Goal: Information Seeking & Learning: Understand process/instructions

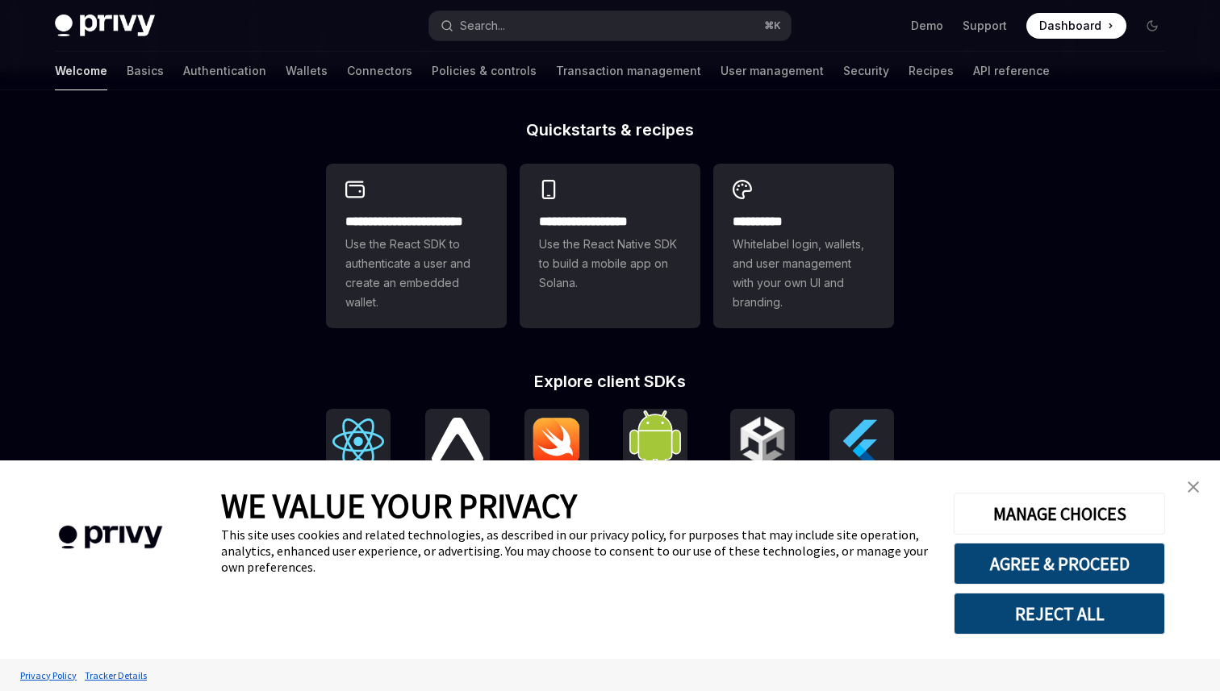
scroll to position [419, 0]
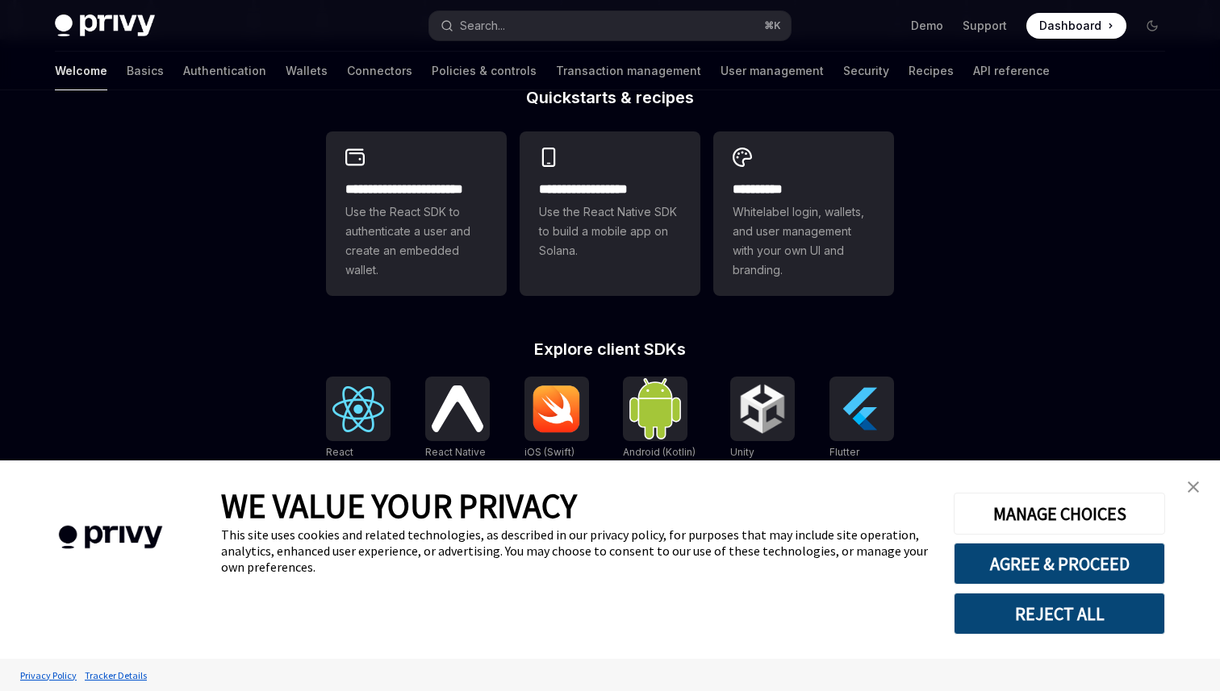
click at [1191, 488] on img "close banner" at bounding box center [1192, 487] width 11 height 11
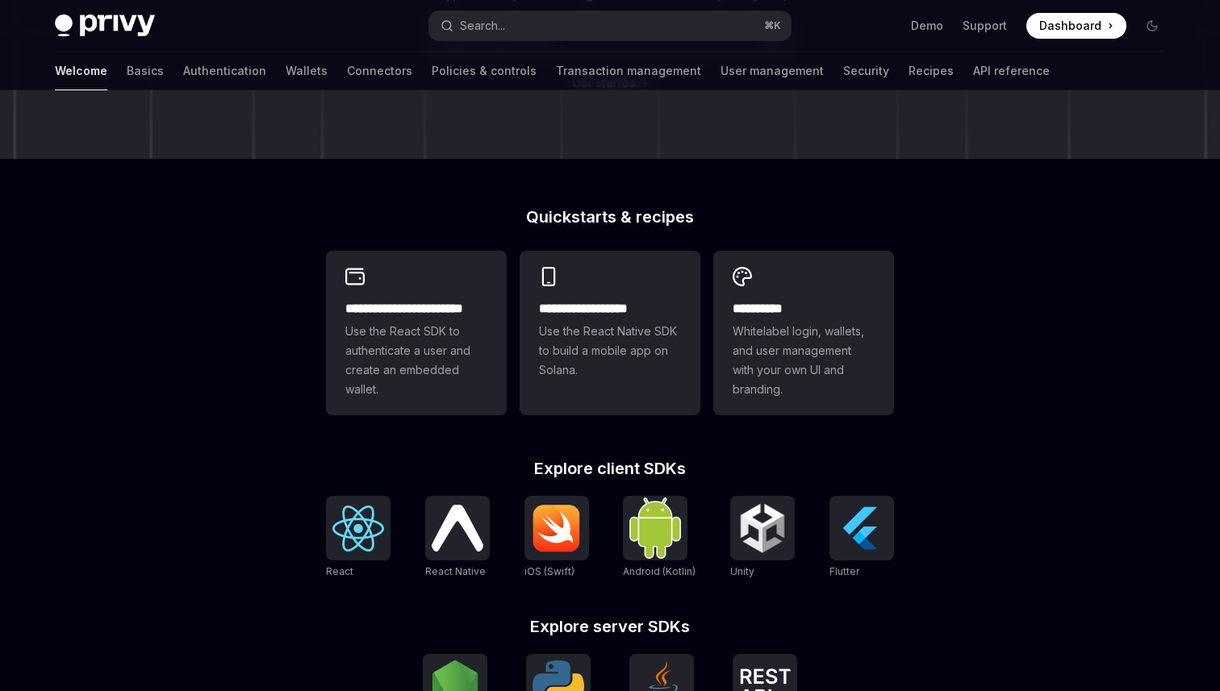
scroll to position [0, 0]
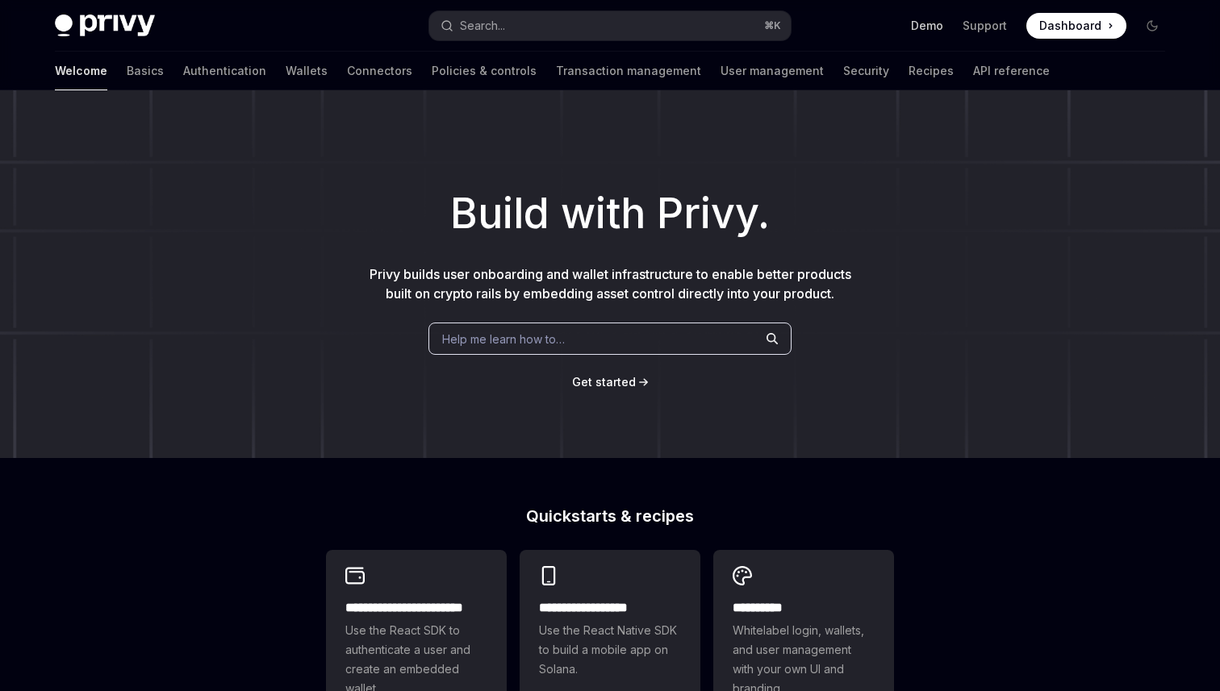
click at [928, 28] on link "Demo" at bounding box center [927, 26] width 32 height 16
click at [127, 80] on link "Basics" at bounding box center [145, 71] width 37 height 39
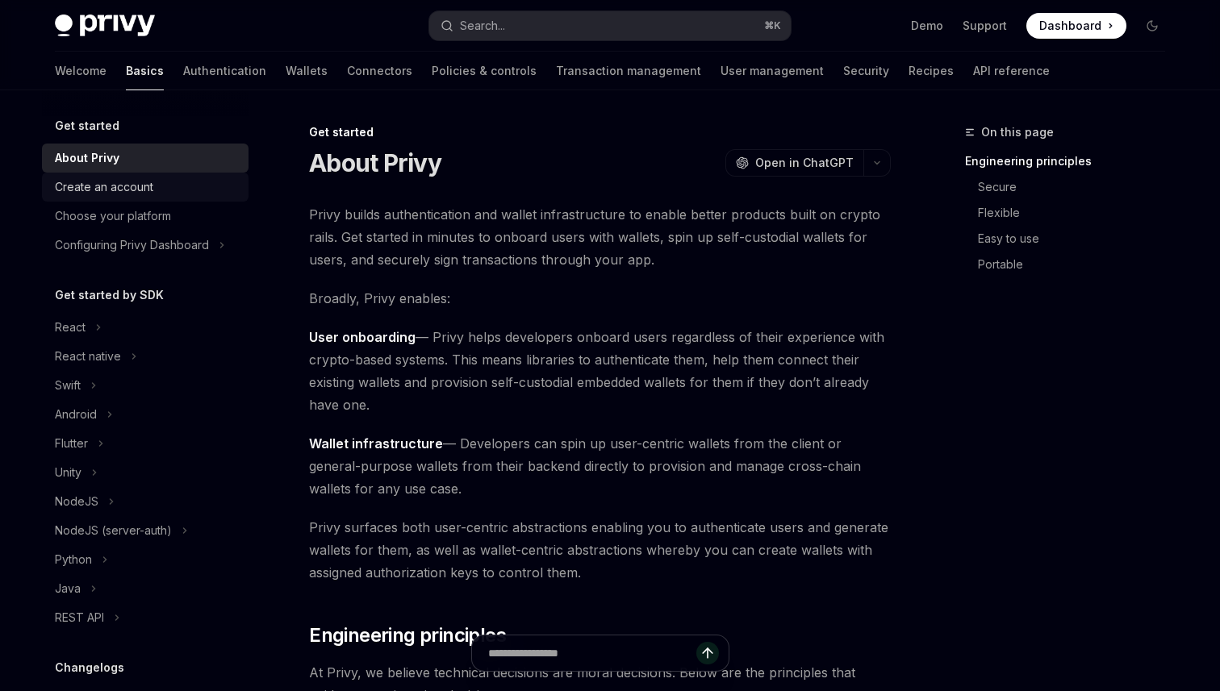
click at [145, 181] on div "Create an account" at bounding box center [104, 186] width 98 height 19
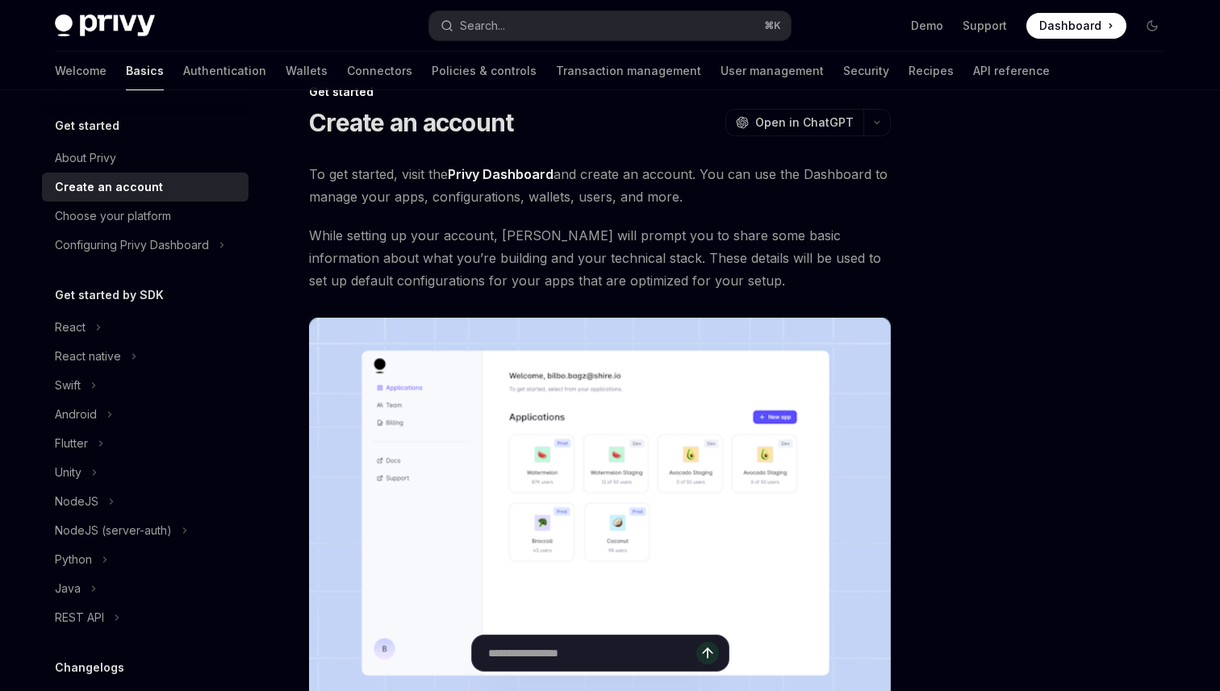
scroll to position [33, 0]
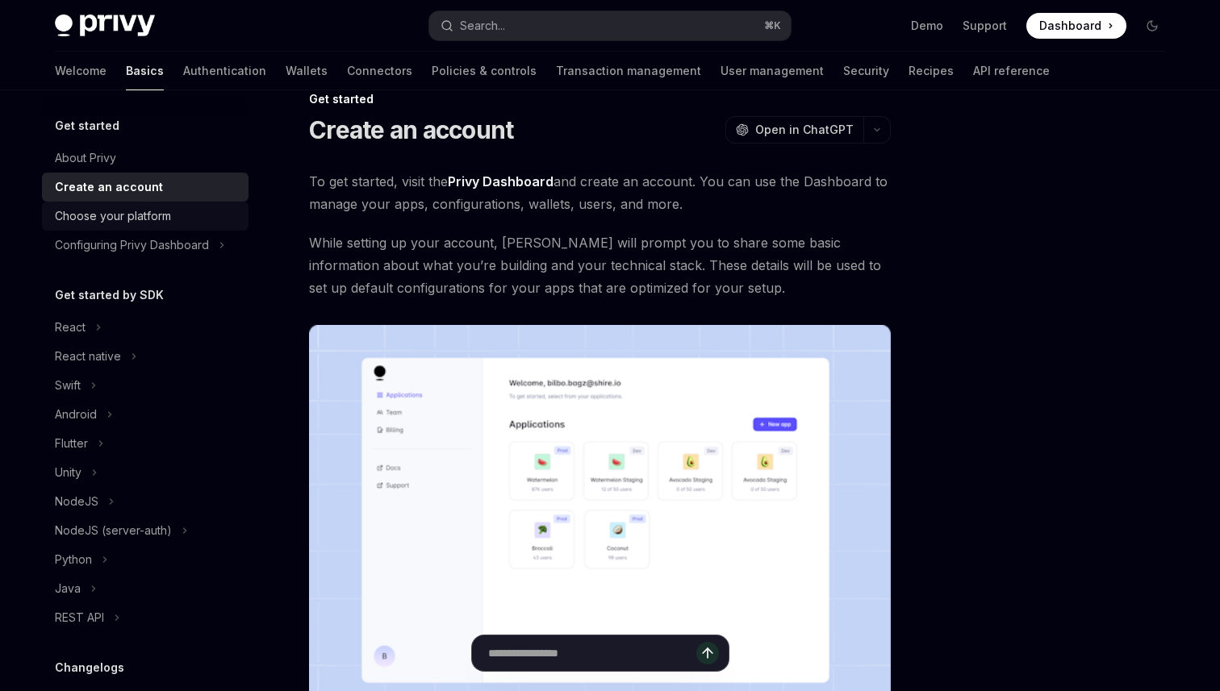
click at [111, 215] on div "Choose your platform" at bounding box center [113, 216] width 116 height 19
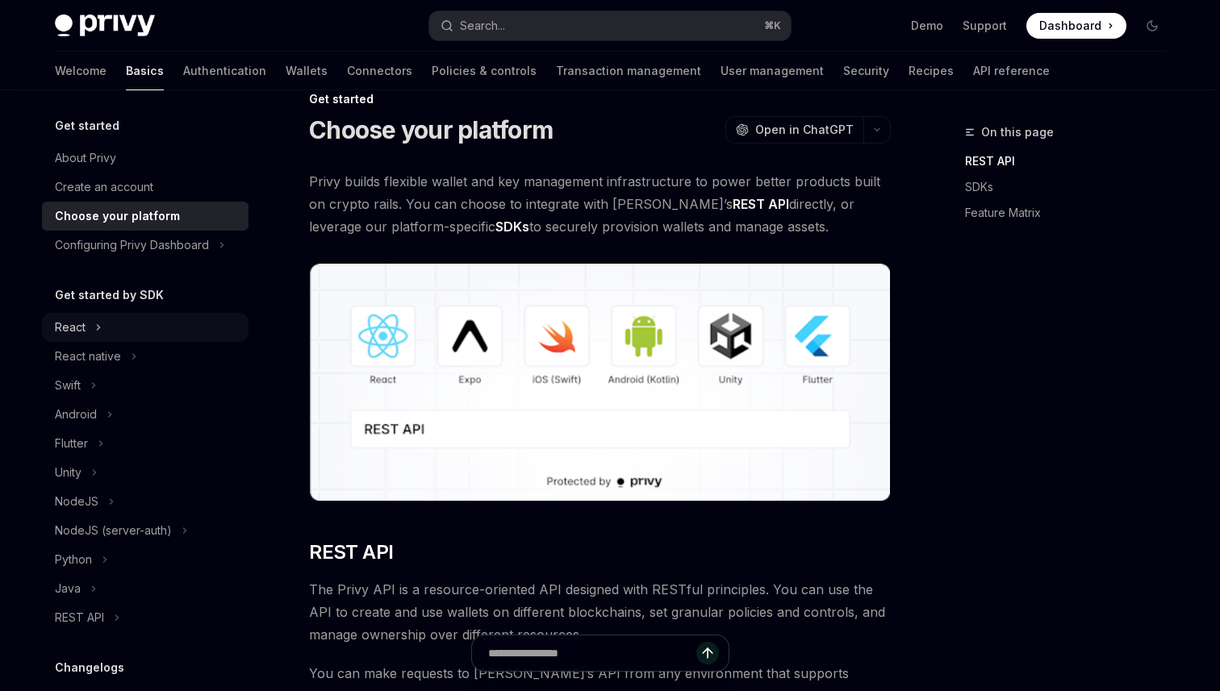
click at [136, 327] on div "React" at bounding box center [145, 327] width 207 height 29
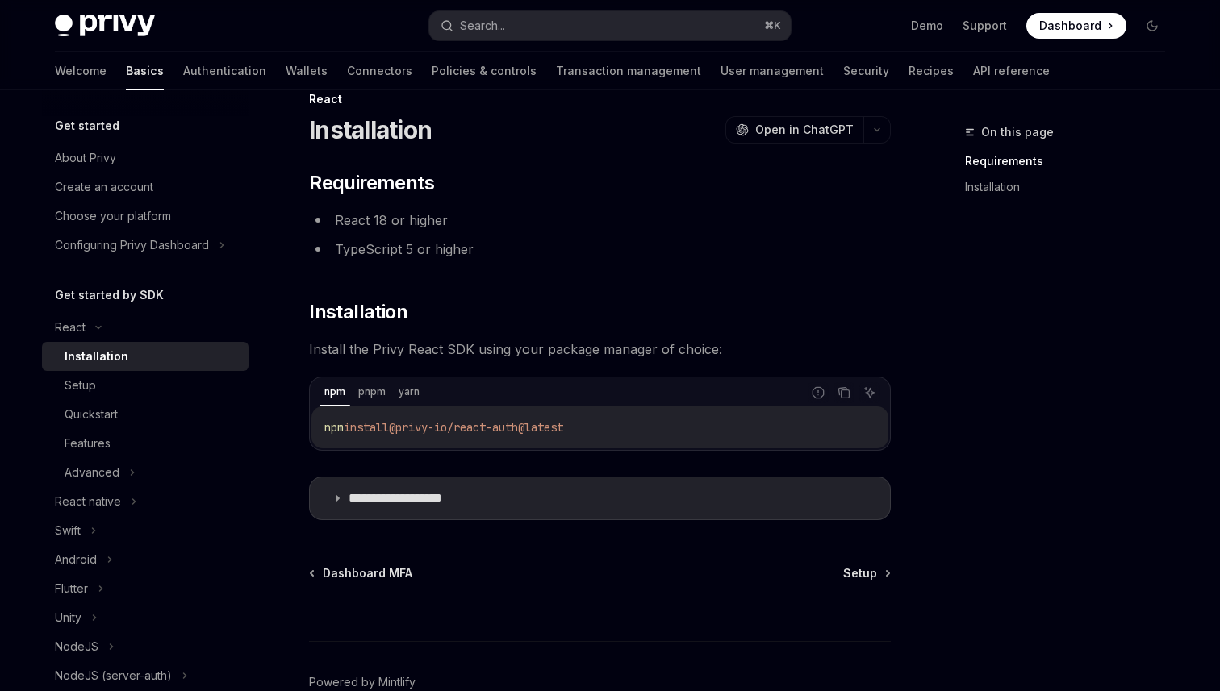
click at [165, 361] on div "Installation" at bounding box center [152, 356] width 174 height 19
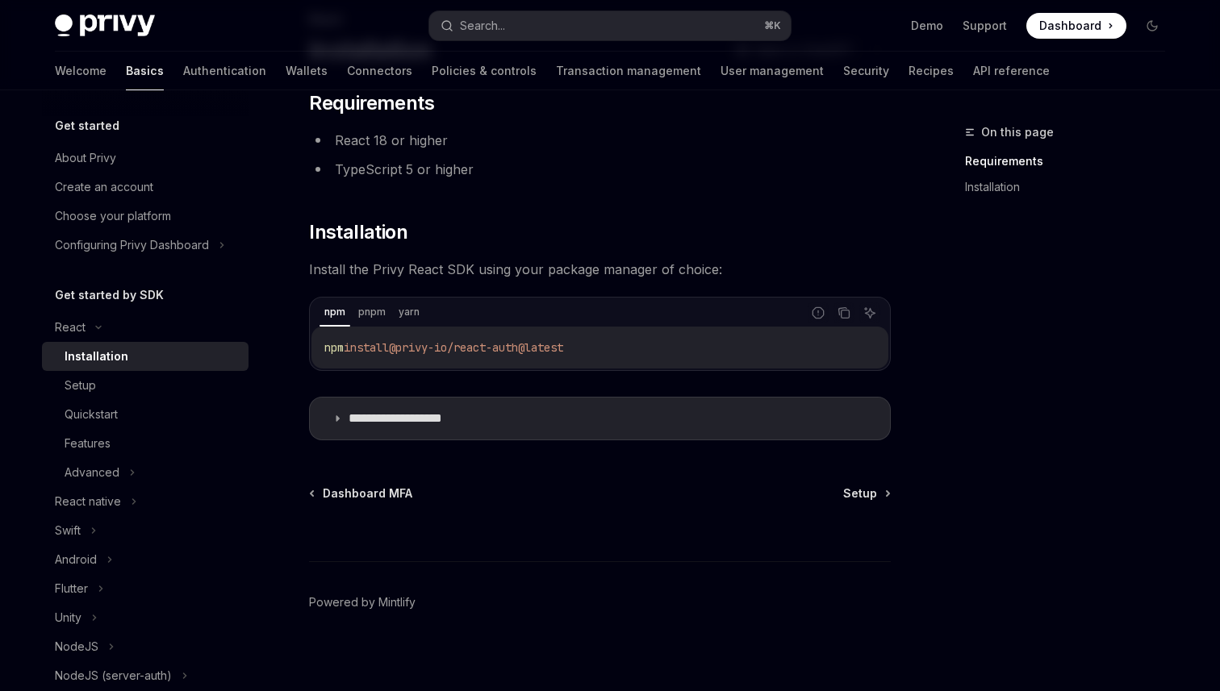
scroll to position [123, 0]
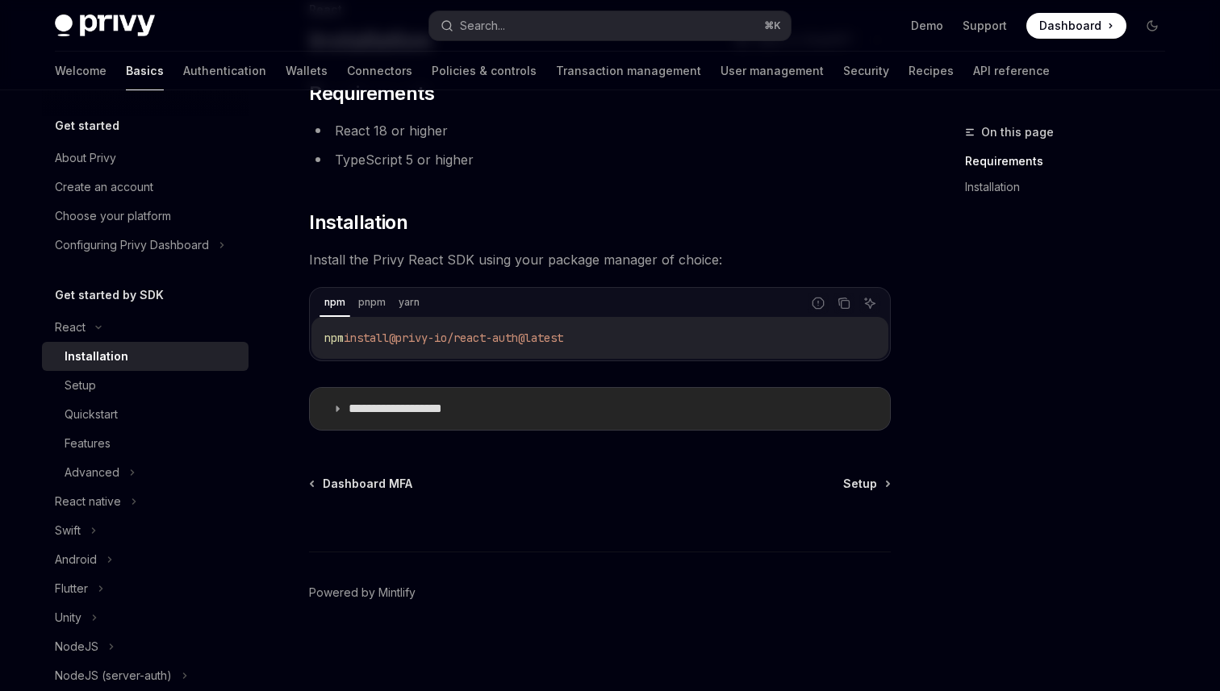
click at [432, 412] on p "**********" at bounding box center [414, 409] width 132 height 16
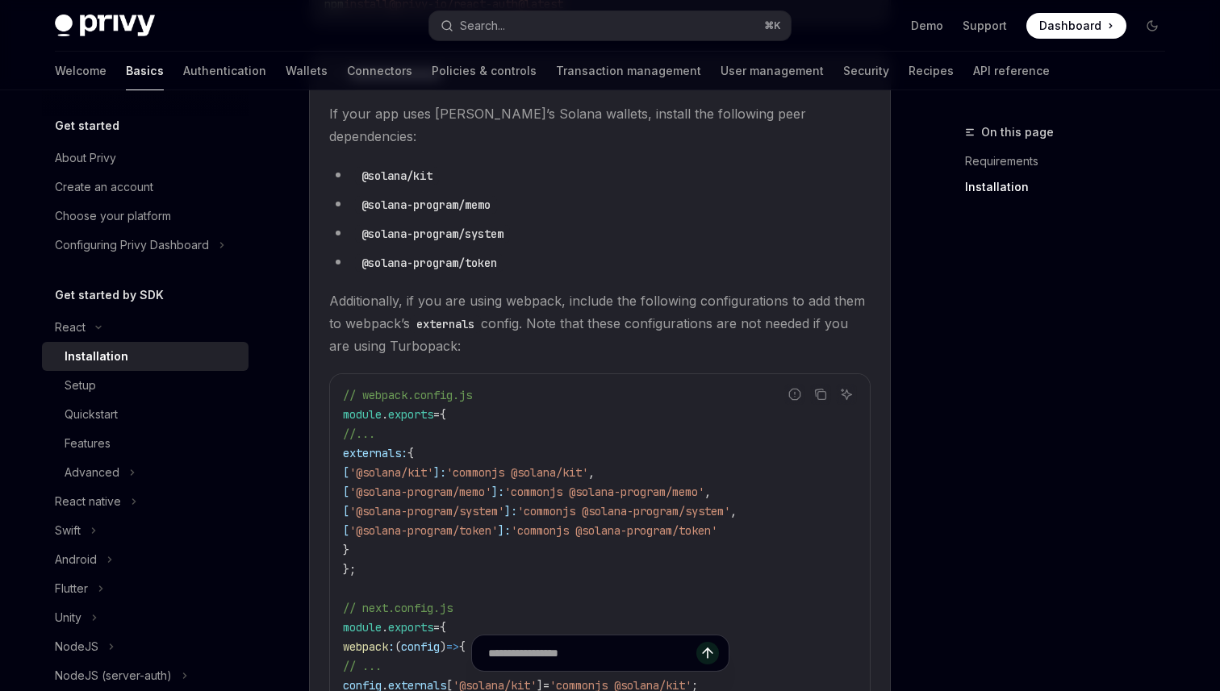
scroll to position [470, 0]
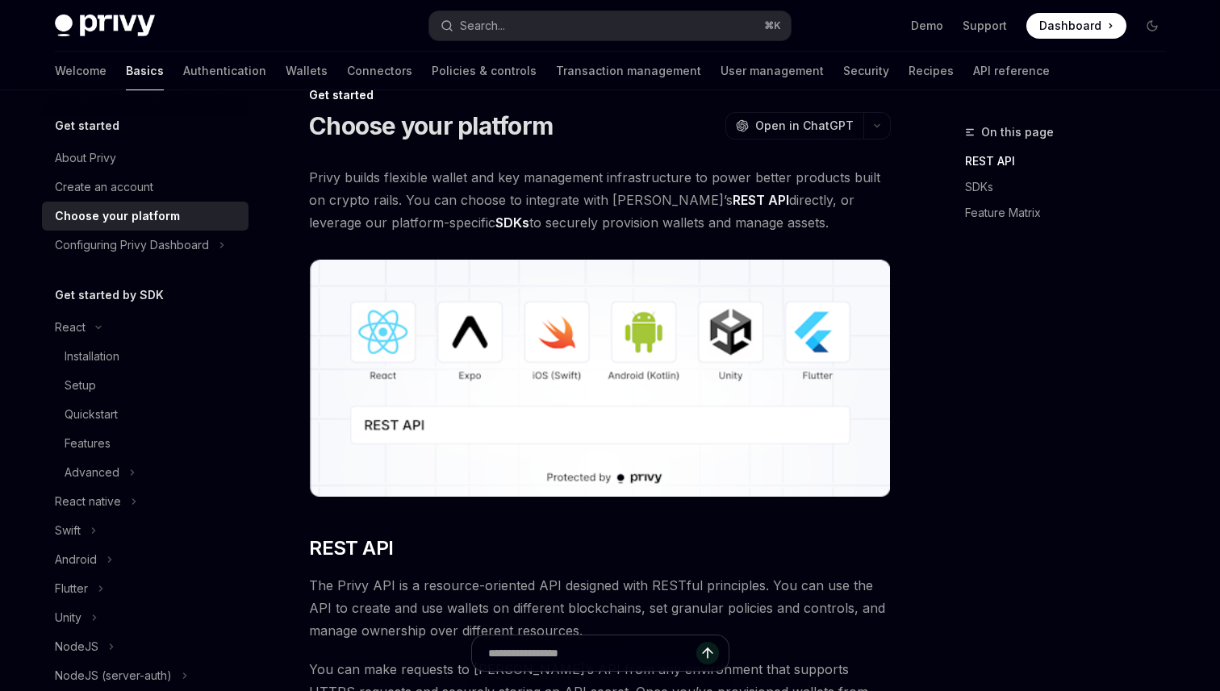
scroll to position [33, 0]
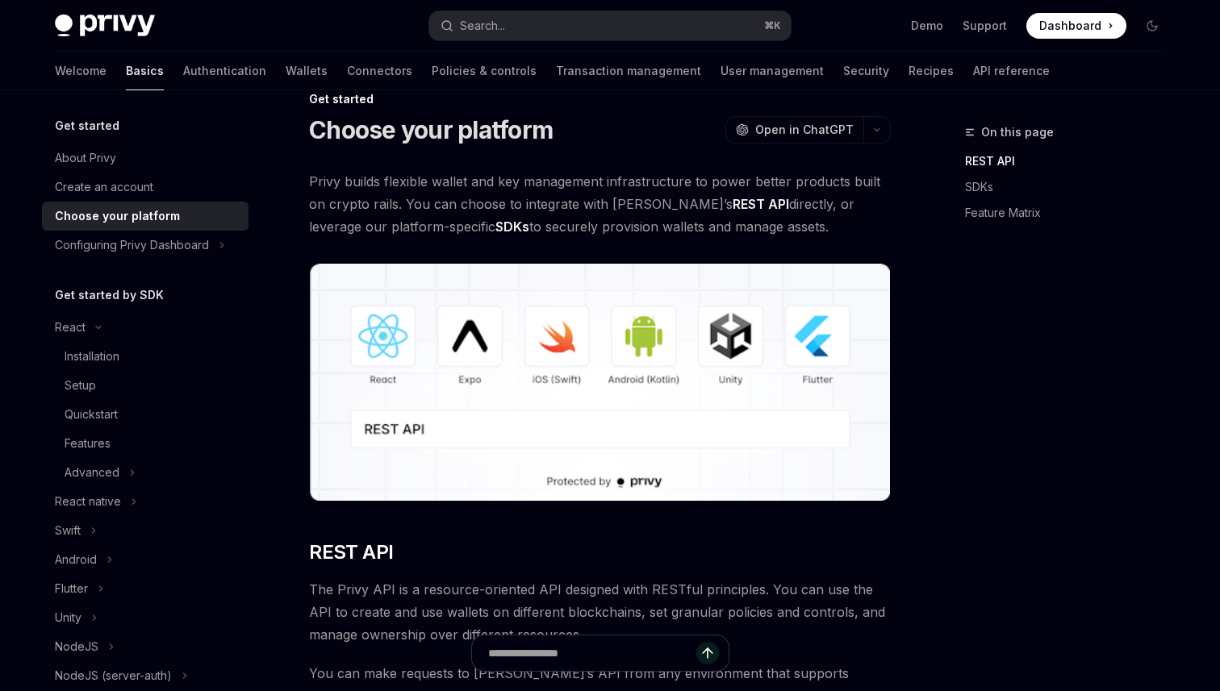
type textarea "*"
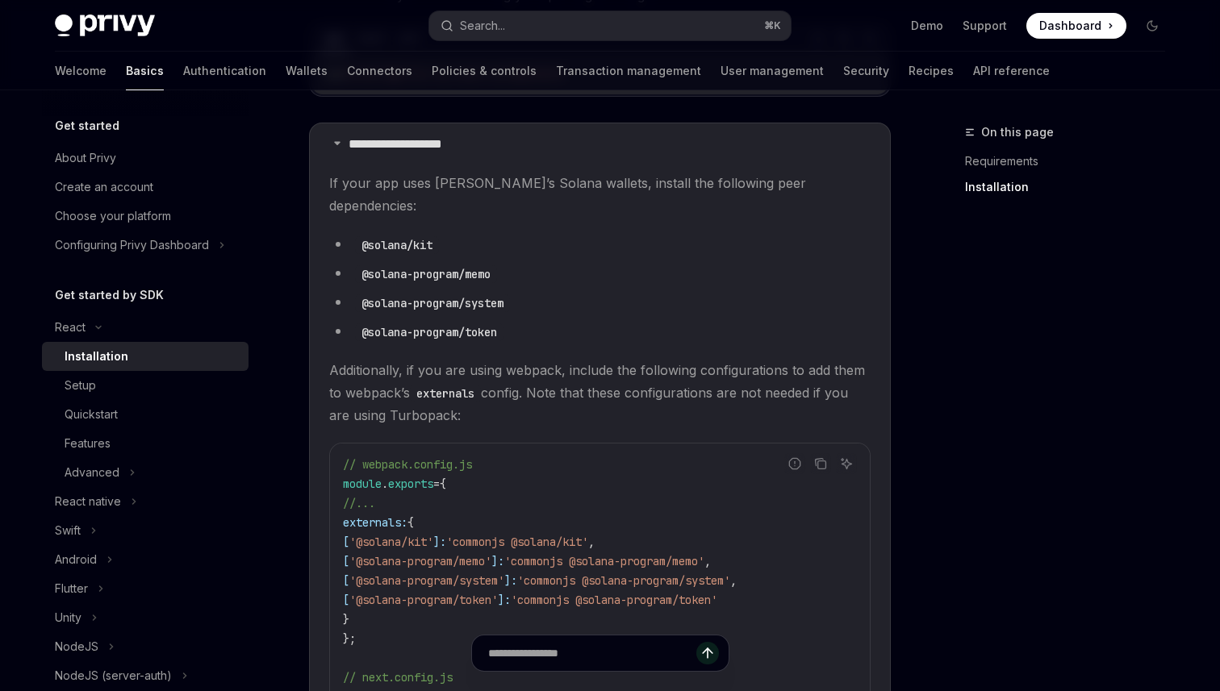
scroll to position [407, 0]
